Goal: Navigation & Orientation: Find specific page/section

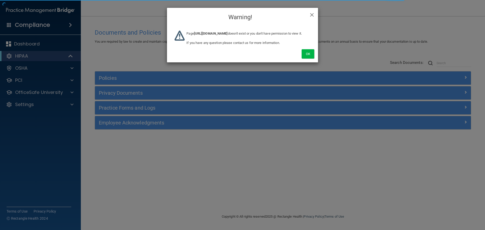
click at [307, 62] on div "Ok" at bounding box center [242, 48] width 151 height 28
click at [308, 59] on button "Ok" at bounding box center [308, 53] width 13 height 9
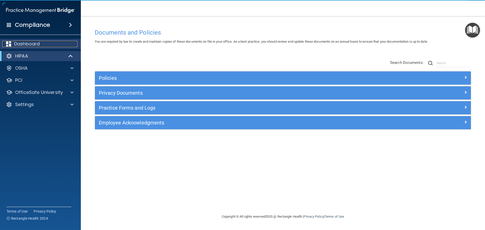
click at [40, 42] on div "Dashboard" at bounding box center [33, 44] width 63 height 6
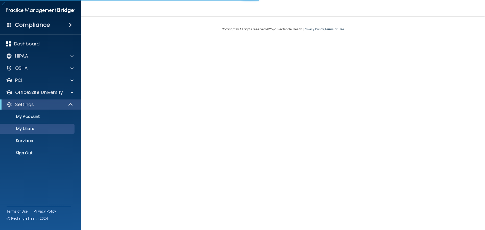
select select "20"
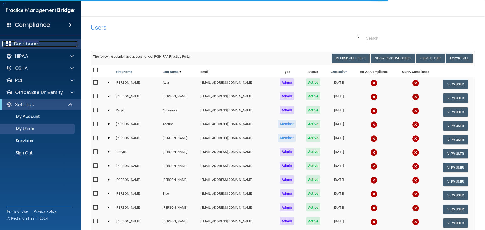
click at [37, 46] on p "Dashboard" at bounding box center [27, 44] width 26 height 6
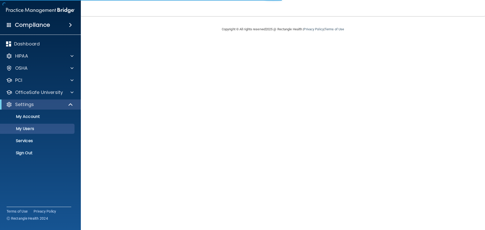
select select "20"
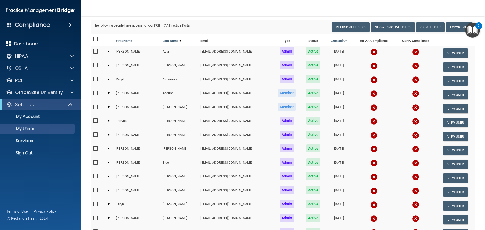
scroll to position [51, 0]
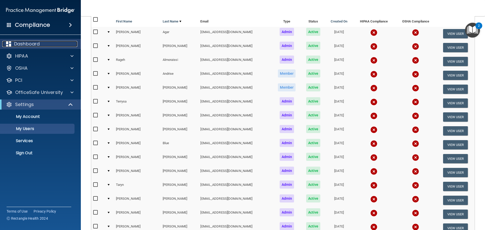
click at [49, 45] on div "Dashboard" at bounding box center [33, 44] width 63 height 6
